Goal: Task Accomplishment & Management: Use online tool/utility

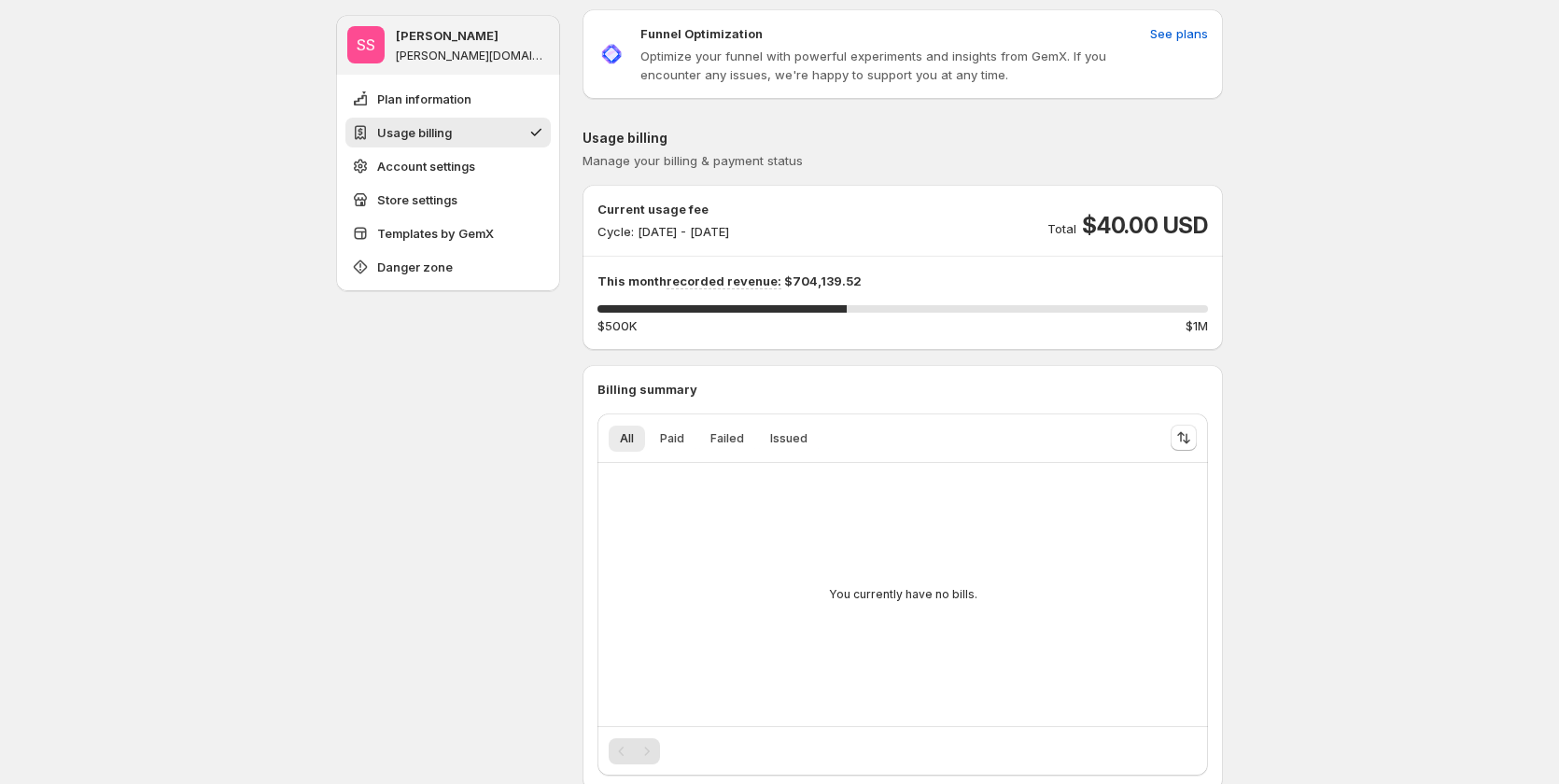
scroll to position [187, 0]
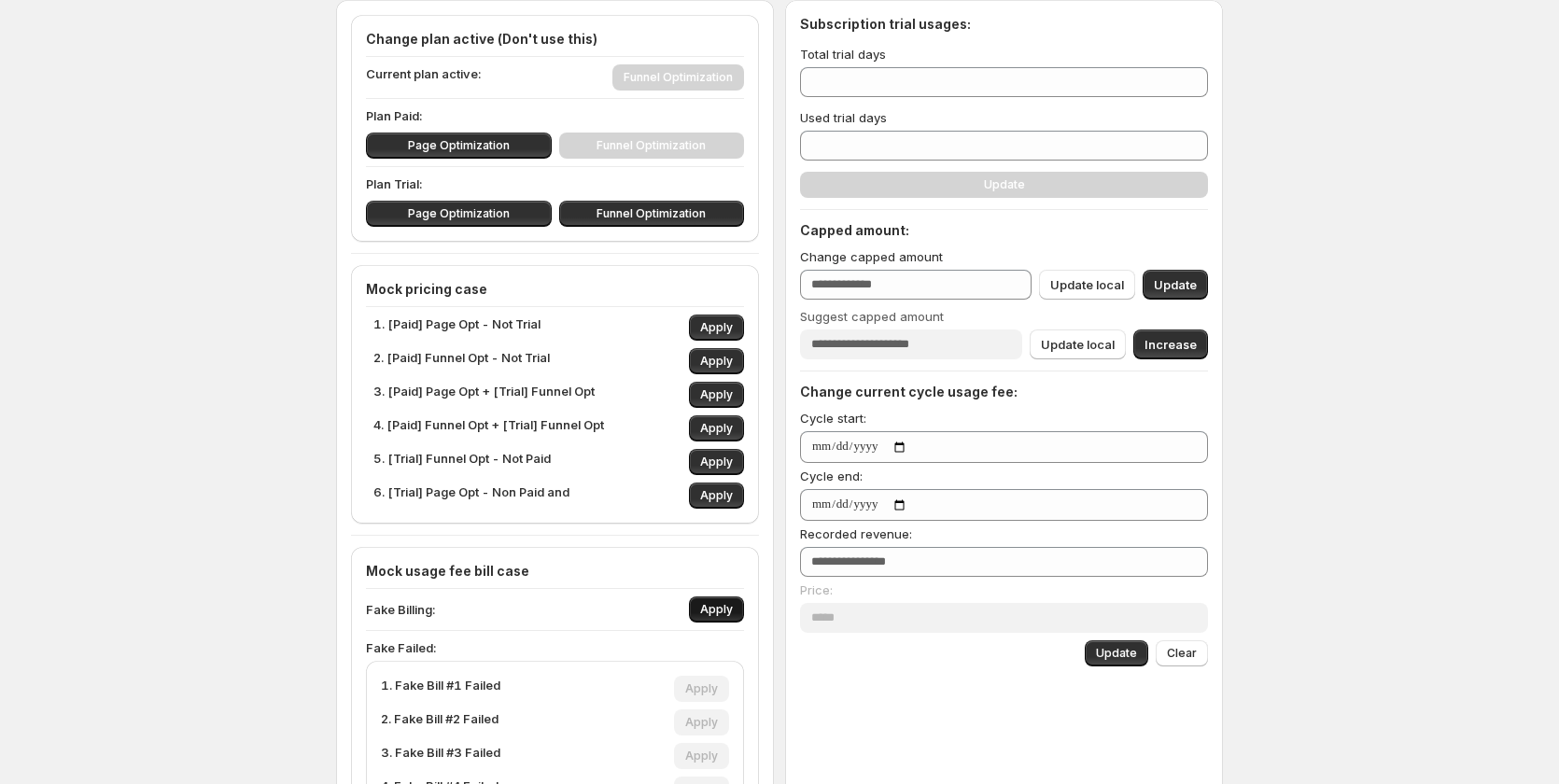
click at [721, 605] on span "Apply" at bounding box center [716, 609] width 33 height 15
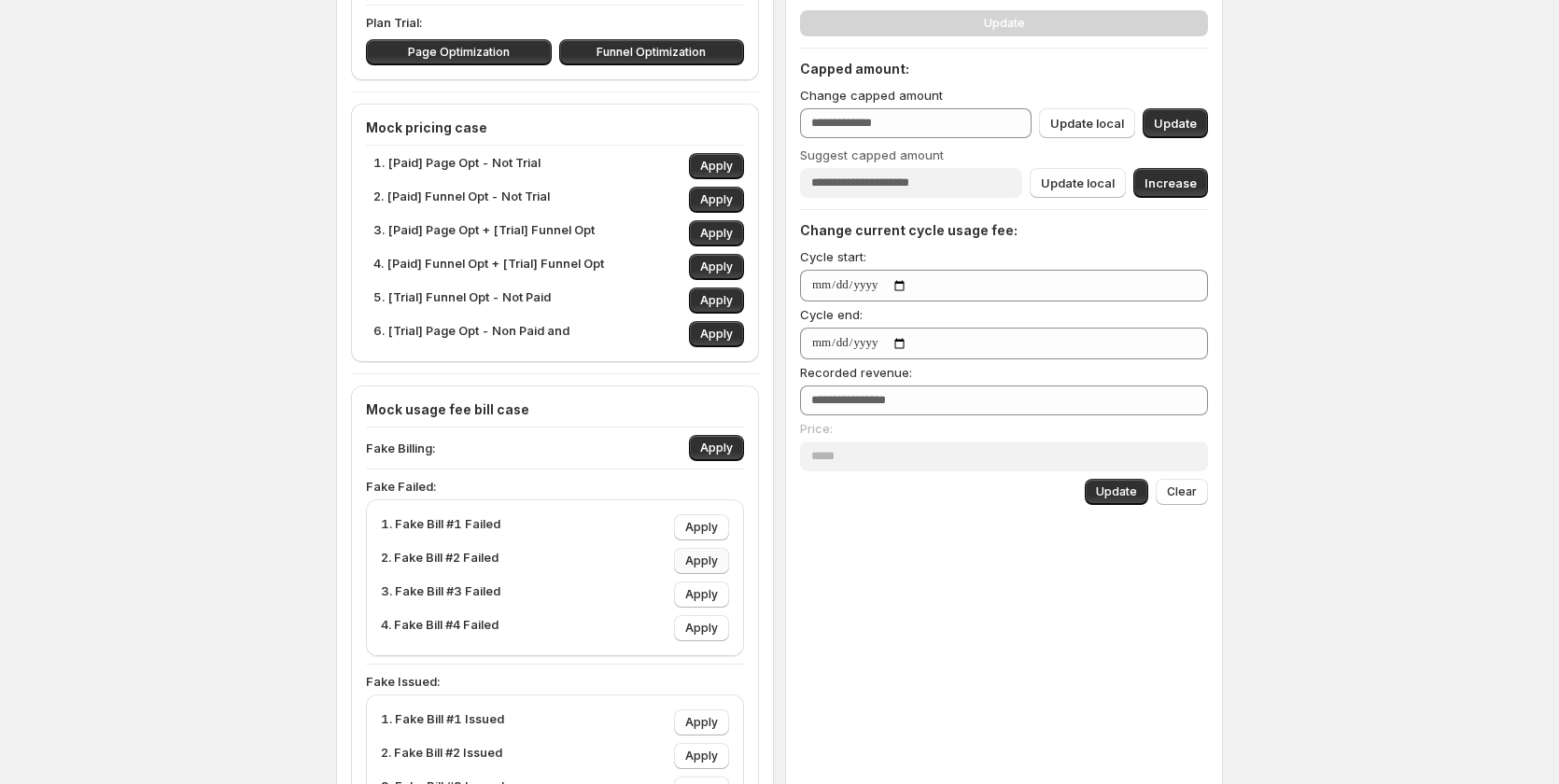
scroll to position [373, 0]
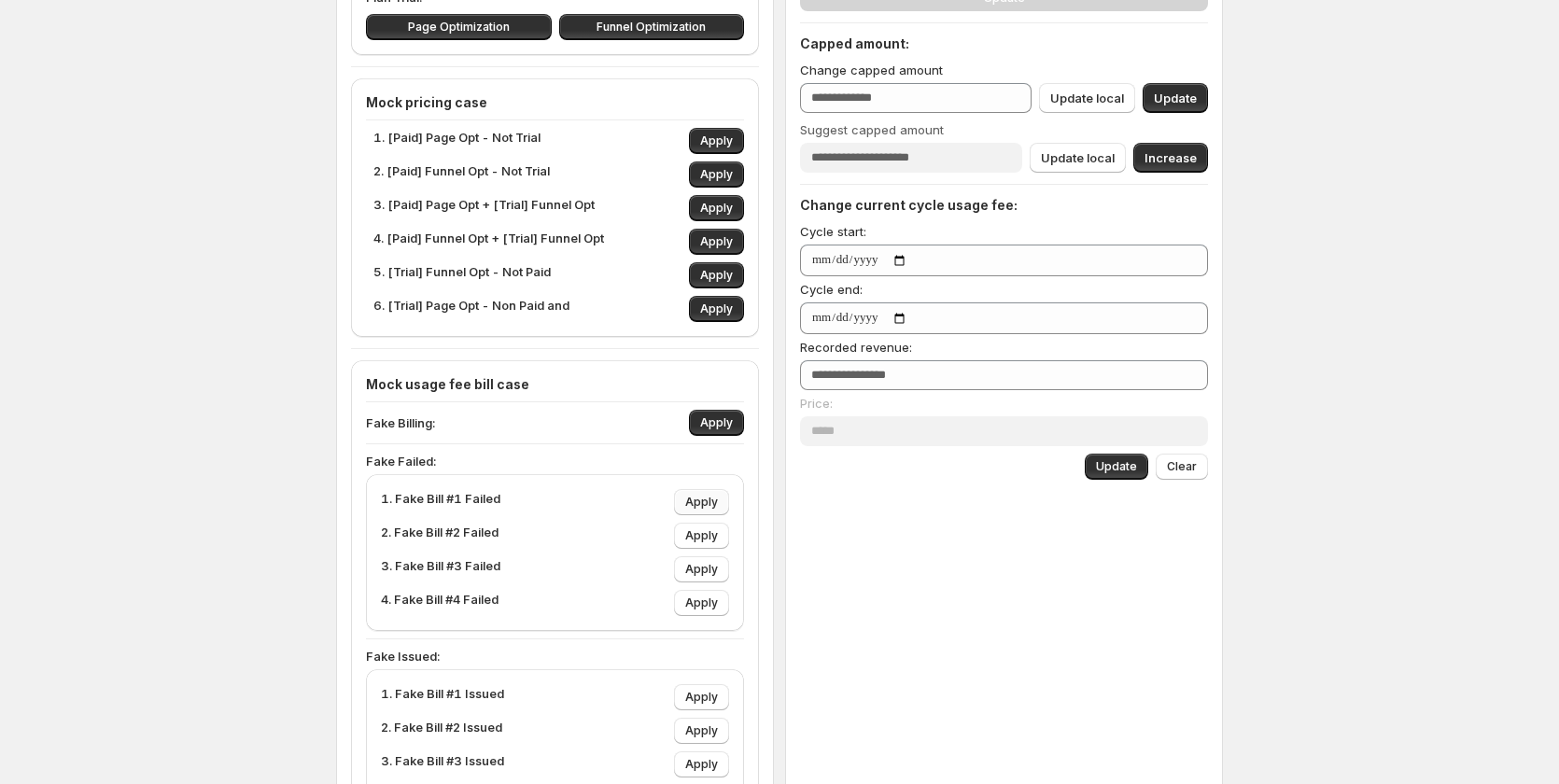
click at [703, 499] on span "Apply" at bounding box center [701, 501] width 33 height 15
type input "****"
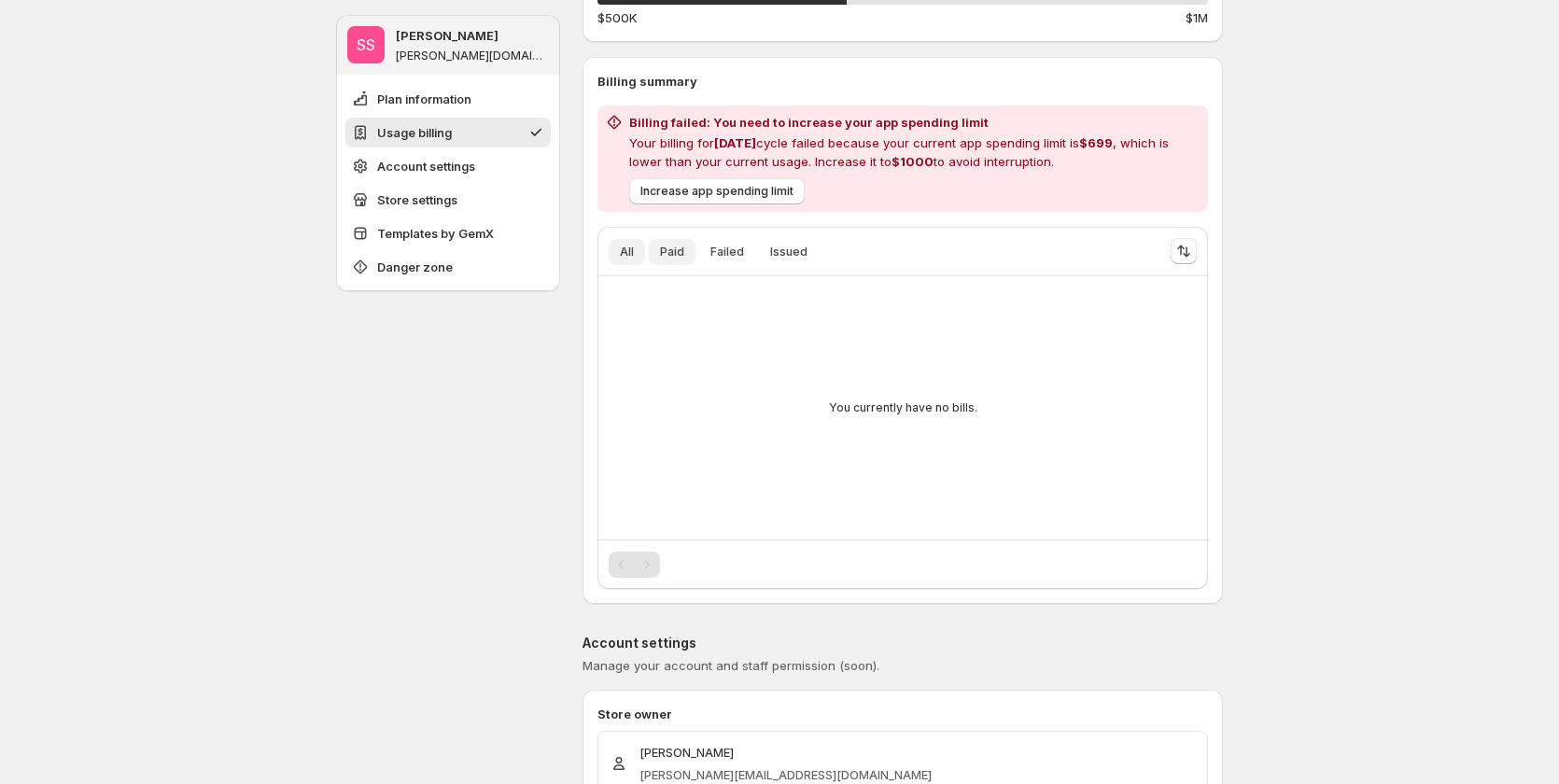
click at [674, 254] on span "Paid" at bounding box center [672, 251] width 25 height 15
click at [726, 261] on button "Failed" at bounding box center [727, 252] width 56 height 26
click at [769, 254] on button "Issued" at bounding box center [788, 252] width 59 height 26
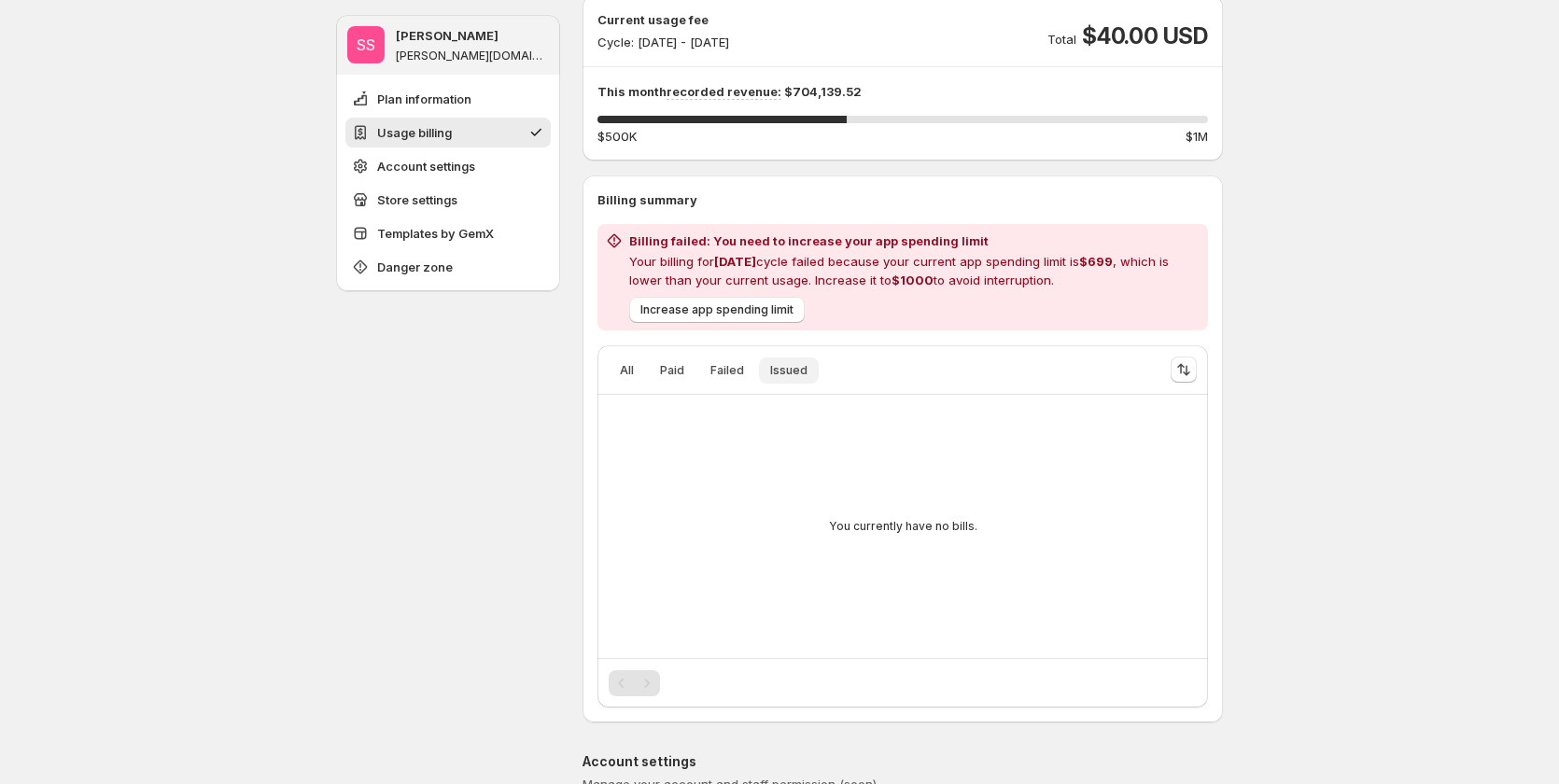
scroll to position [187, 0]
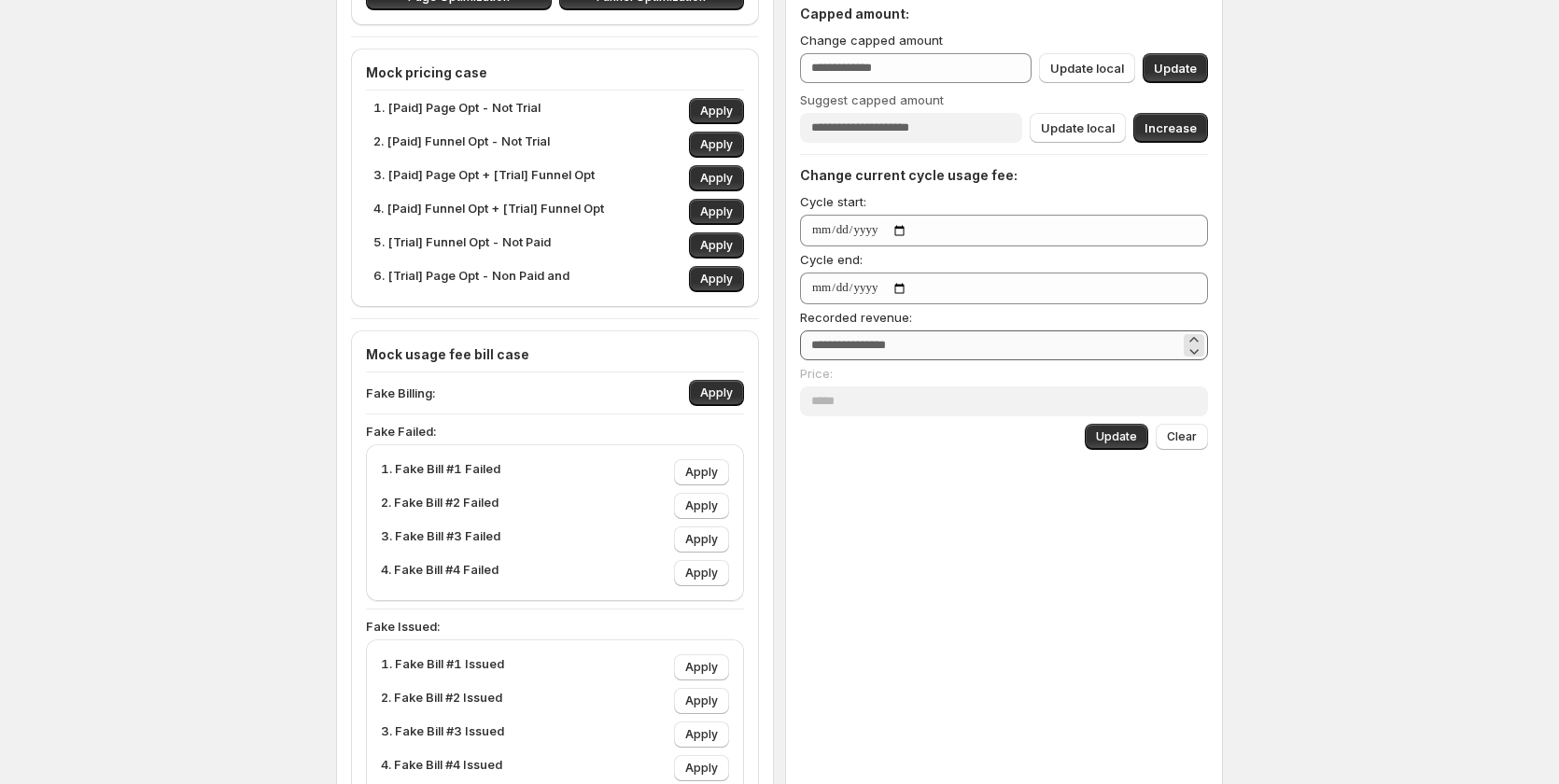
scroll to position [653, 0]
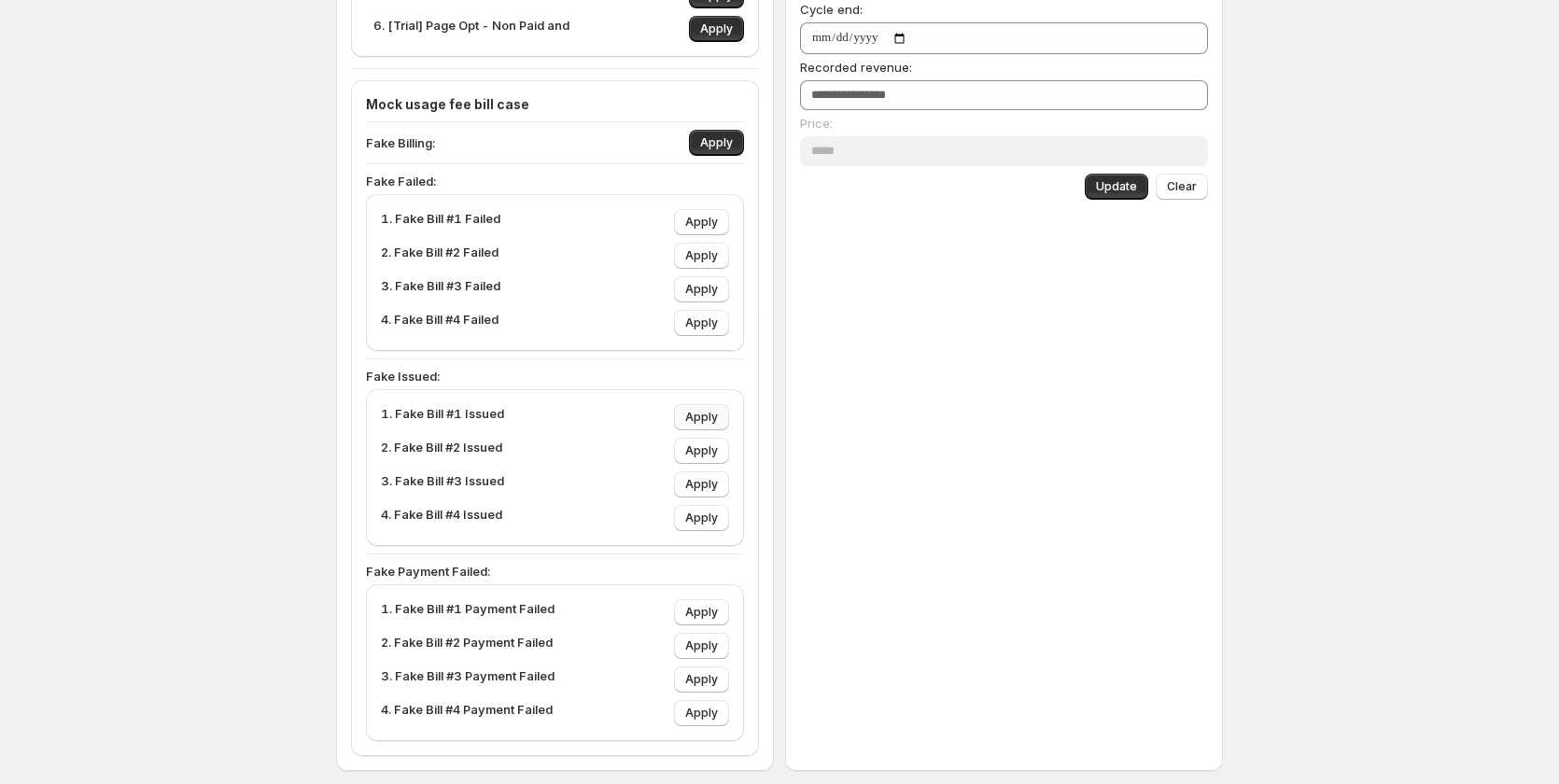
click at [703, 413] on span "Apply" at bounding box center [701, 416] width 33 height 15
click at [712, 469] on div "1. Fake Bill #1 Issued Apply 2. Fake Bill #2 Issued Apply 3. Fake Bill #3 Issue…" at bounding box center [555, 468] width 348 height 127
click at [712, 502] on div "1. Fake Bill #1 Issued Apply 2. Fake Bill #2 Issued Apply 3. Fake Bill #3 Issue…" at bounding box center [555, 468] width 348 height 127
click at [708, 492] on button "Apply" at bounding box center [701, 484] width 55 height 26
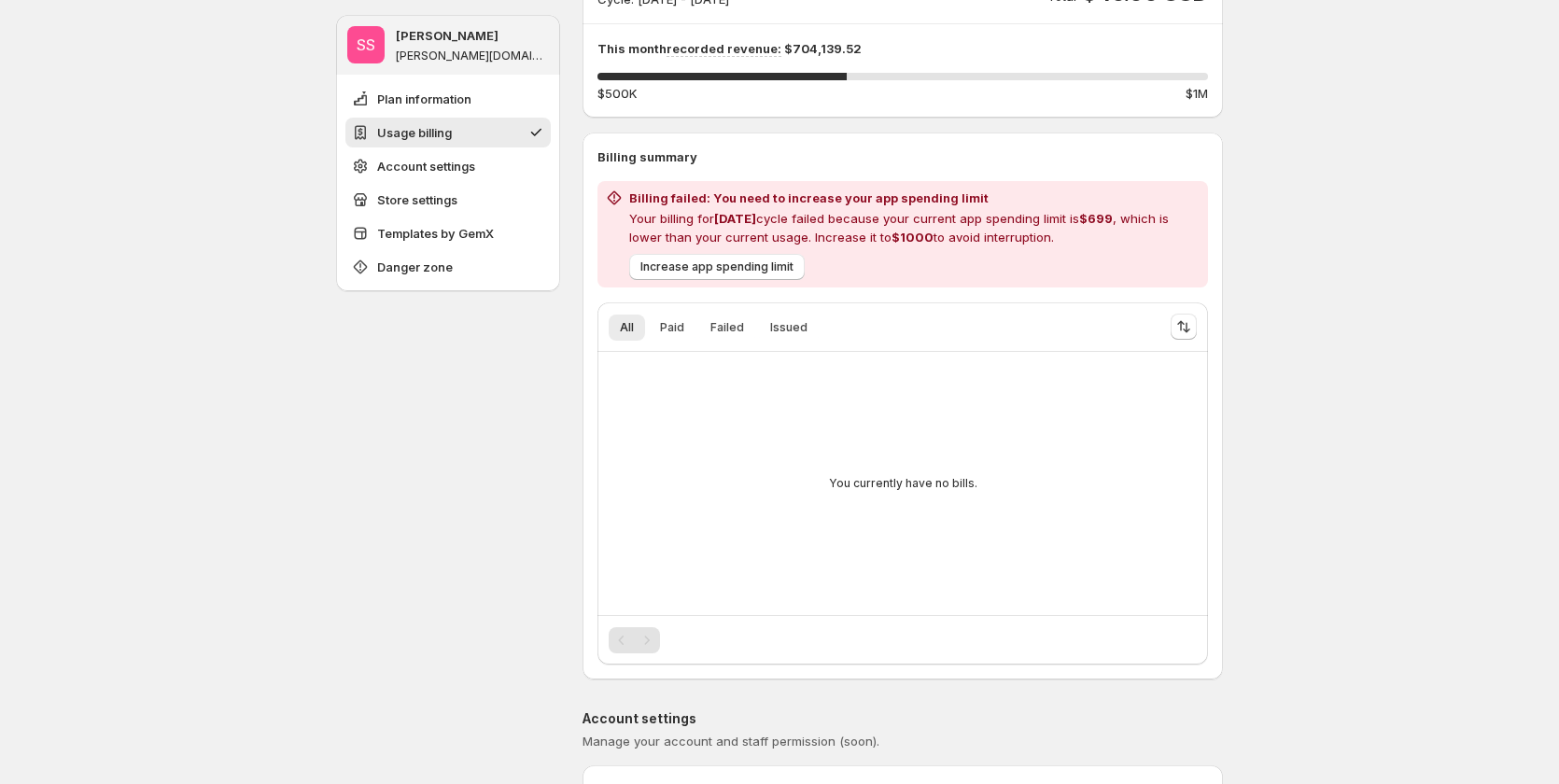
scroll to position [280, 0]
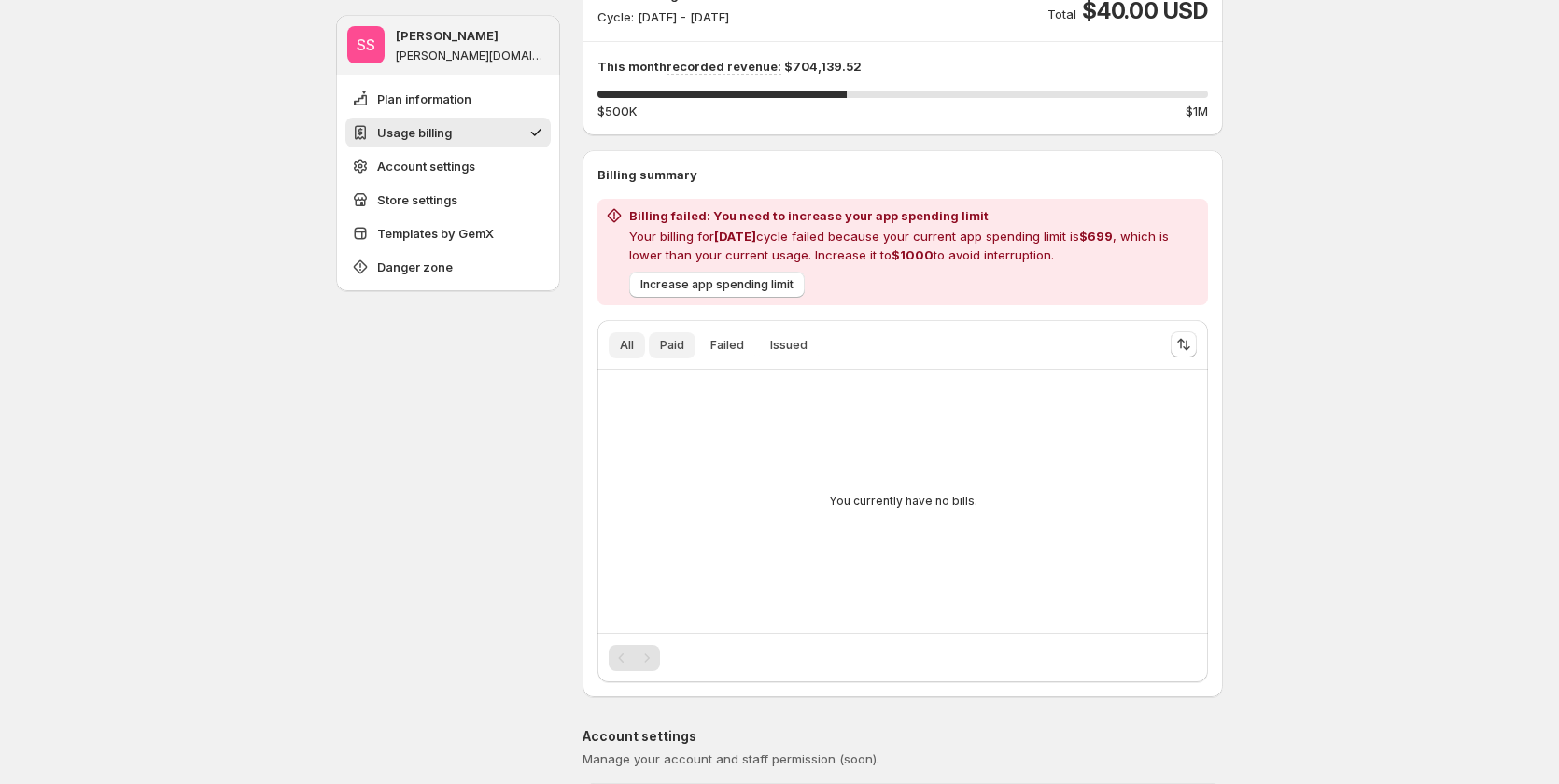
click at [663, 337] on button "Paid" at bounding box center [672, 345] width 46 height 26
click at [737, 342] on span "Failed" at bounding box center [727, 345] width 34 height 15
click at [775, 346] on span "Issued" at bounding box center [789, 345] width 38 height 15
click at [661, 348] on button "Paid" at bounding box center [672, 345] width 46 height 26
click at [621, 348] on button "All" at bounding box center [626, 345] width 37 height 26
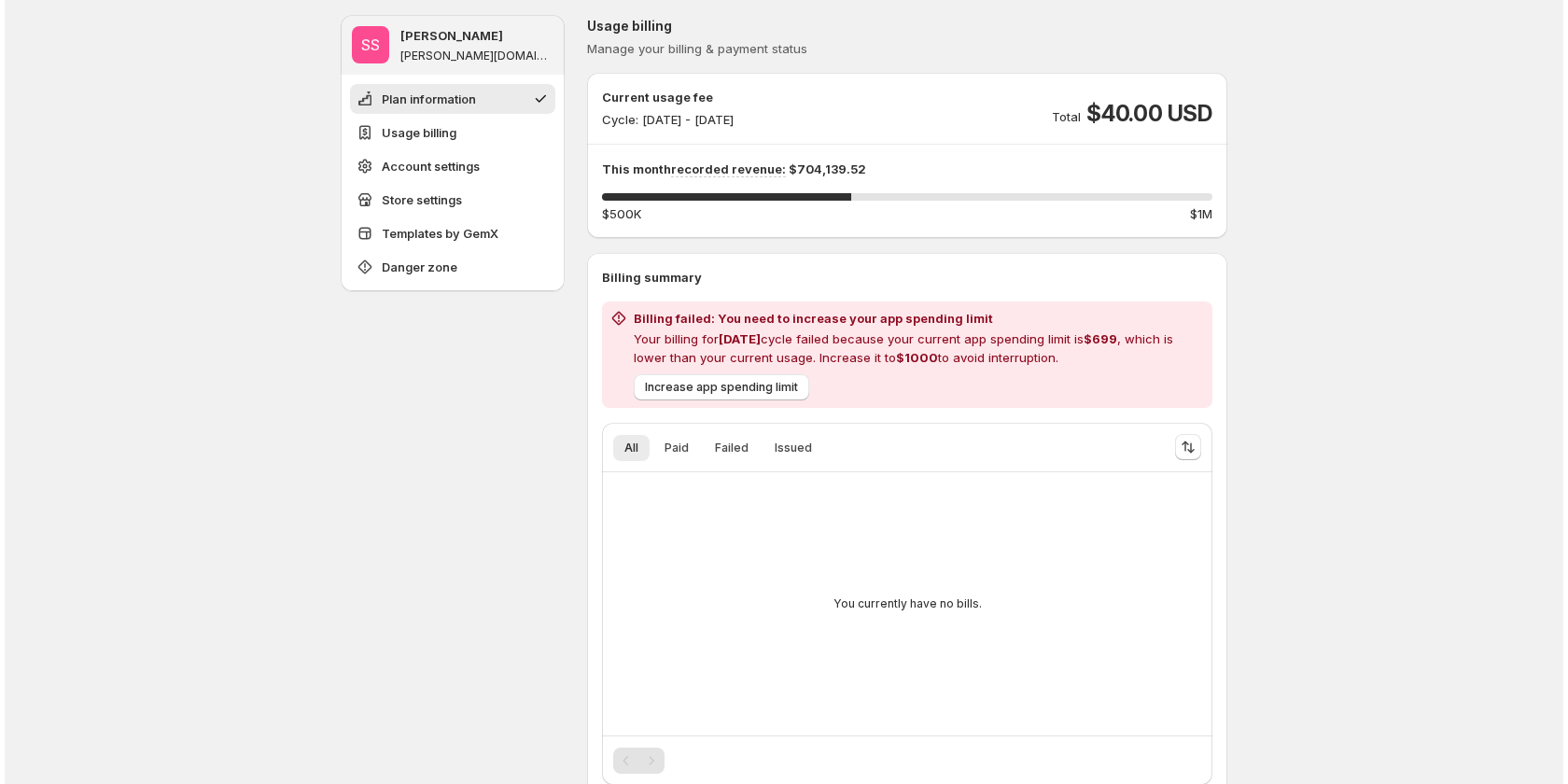
scroll to position [0, 0]
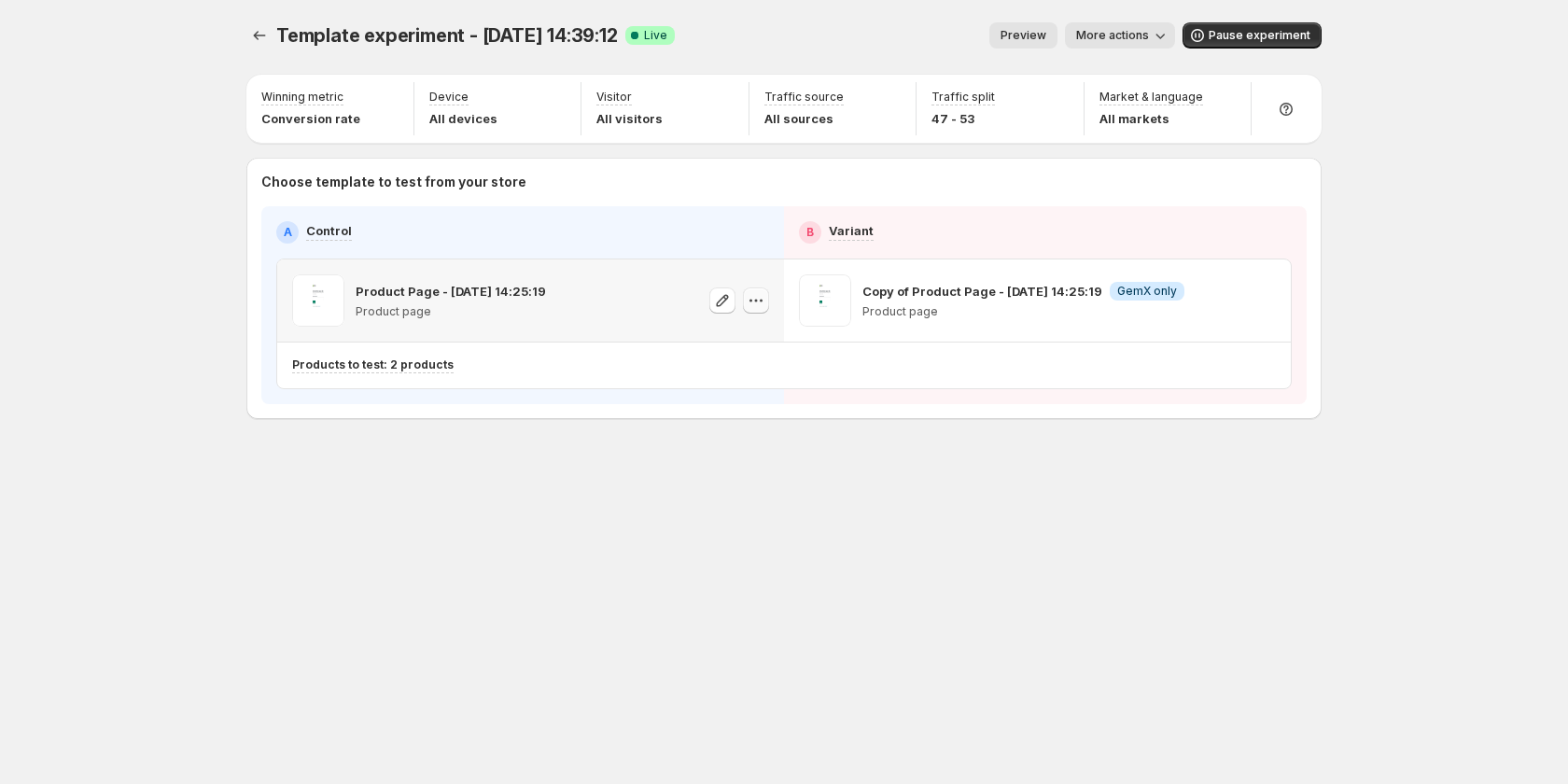
click at [769, 307] on button "button" at bounding box center [756, 301] width 26 height 26
click at [751, 399] on span "584650331149829047" at bounding box center [732, 405] width 129 height 14
click at [1271, 305] on icon "button" at bounding box center [1262, 300] width 19 height 19
click at [1254, 395] on span "Copy ID 584650331149894583" at bounding box center [1280, 395] width 212 height 38
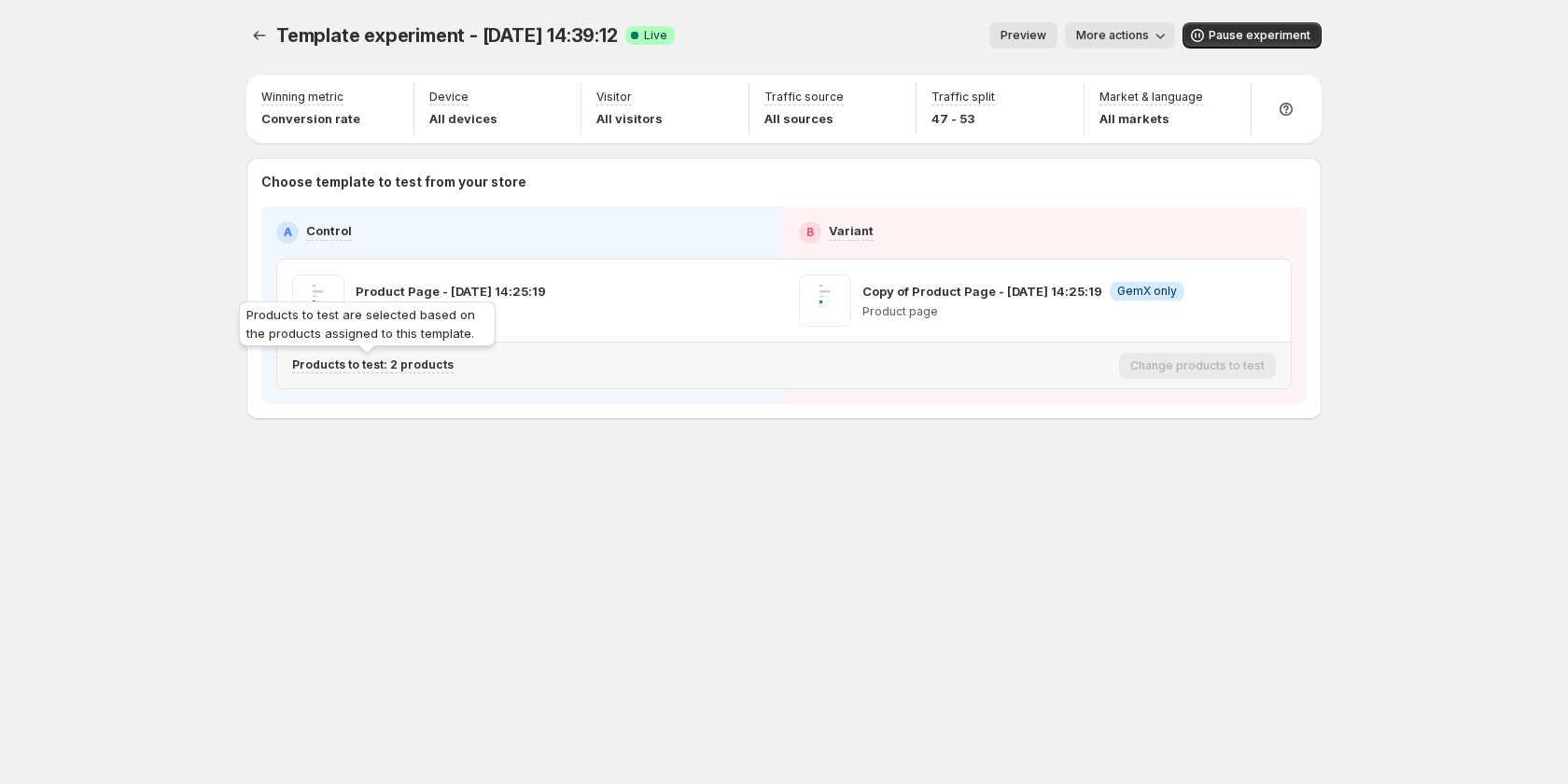
click at [390, 359] on p "Products to test: 2 products" at bounding box center [372, 364] width 161 height 15
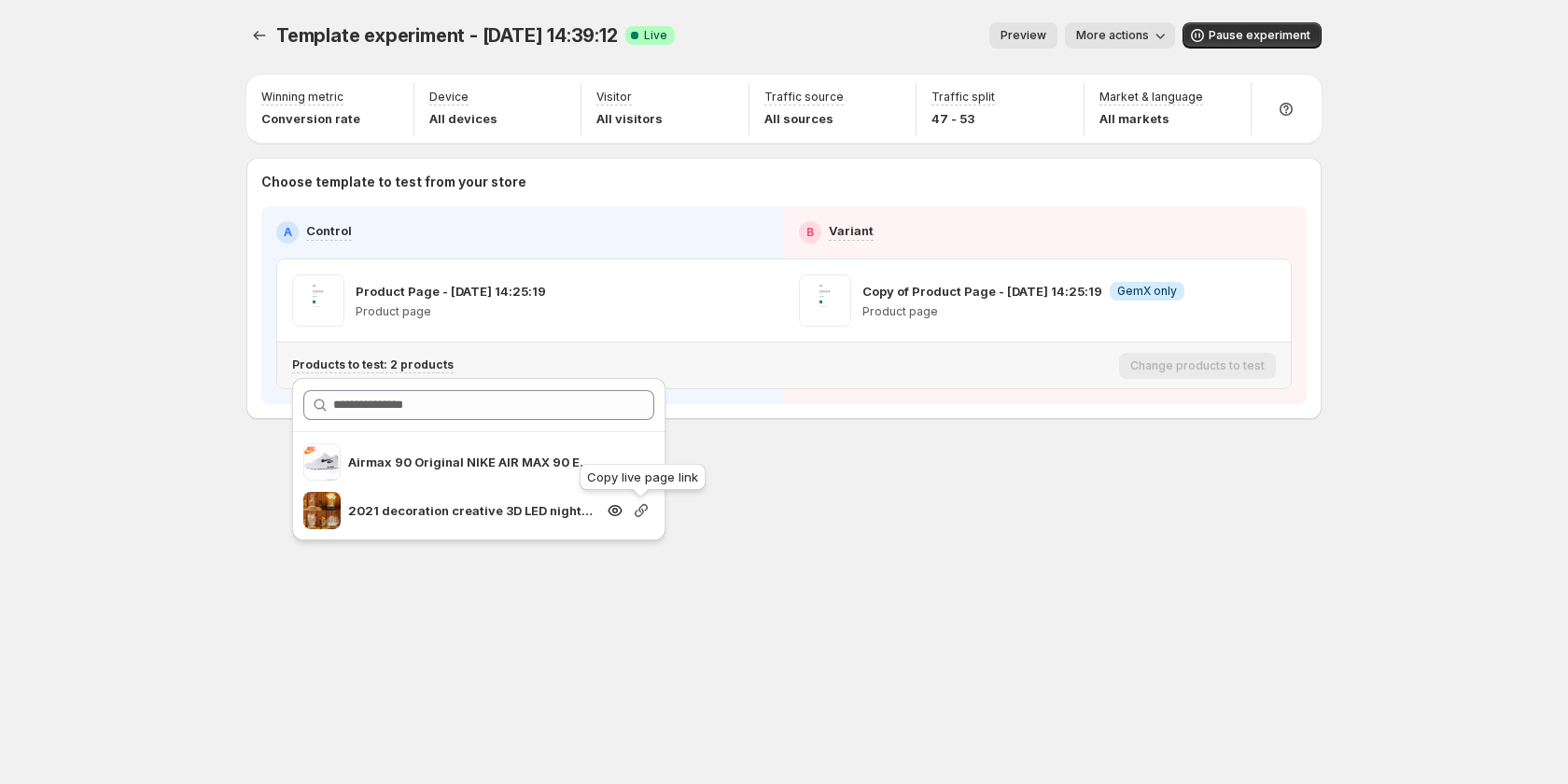
click at [638, 509] on icon "button" at bounding box center [641, 510] width 19 height 19
click at [1256, 301] on icon "button" at bounding box center [1262, 300] width 19 height 19
click at [1221, 401] on span "584650331149894583" at bounding box center [1239, 405] width 129 height 14
